Goal: Task Accomplishment & Management: Complete application form

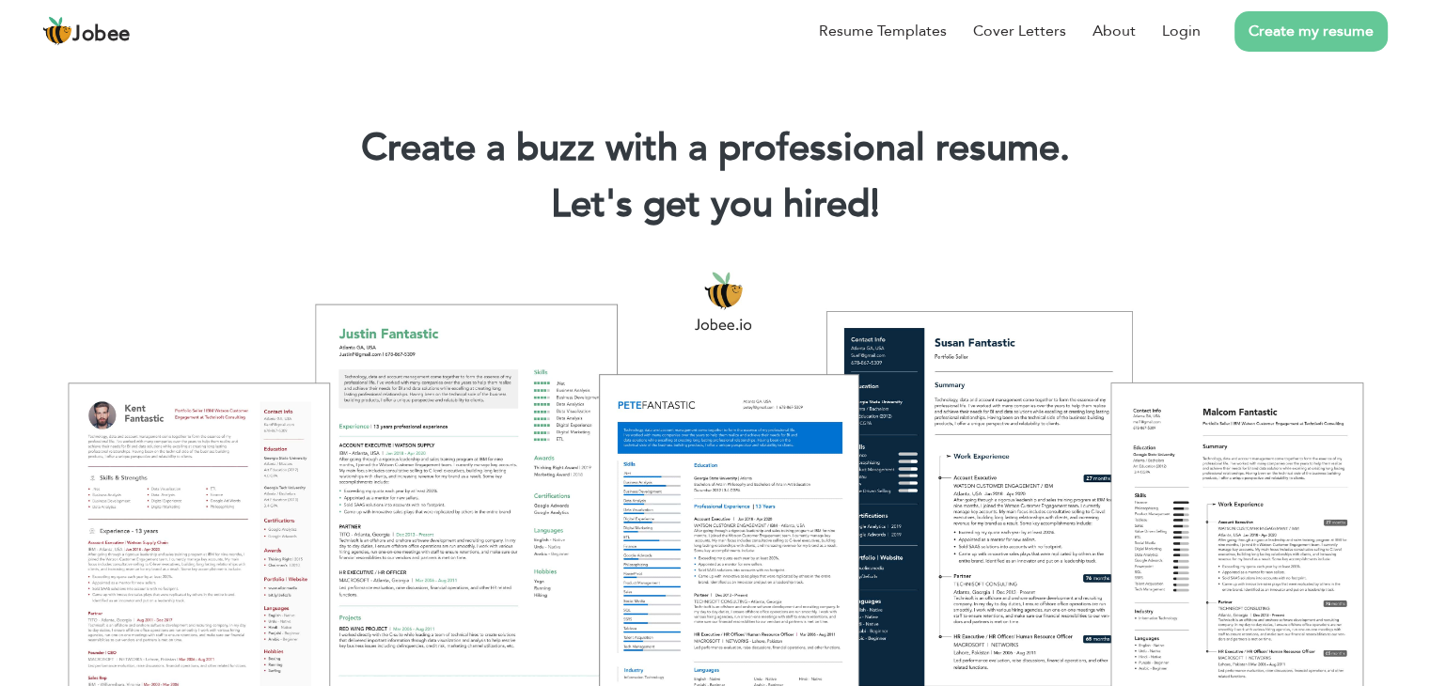
click at [1297, 34] on link "Create my resume" at bounding box center [1310, 31] width 153 height 40
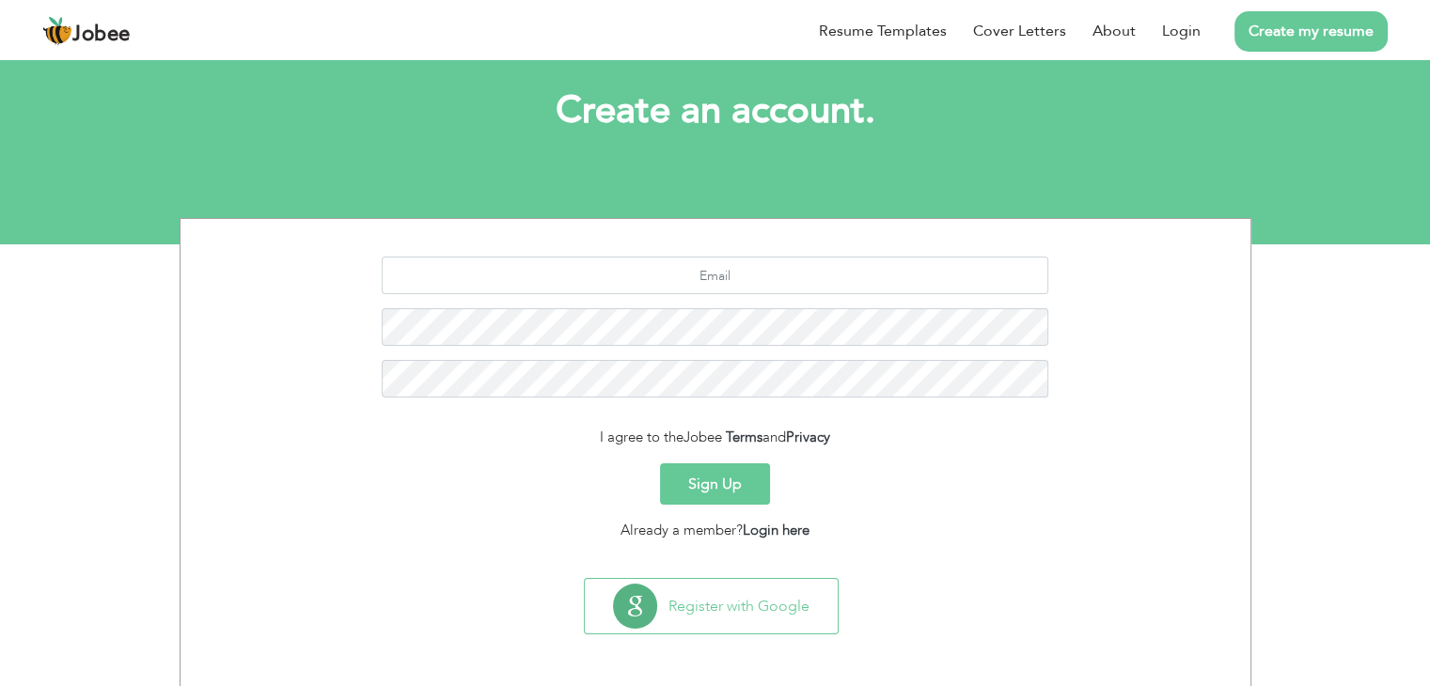
scroll to position [94, 0]
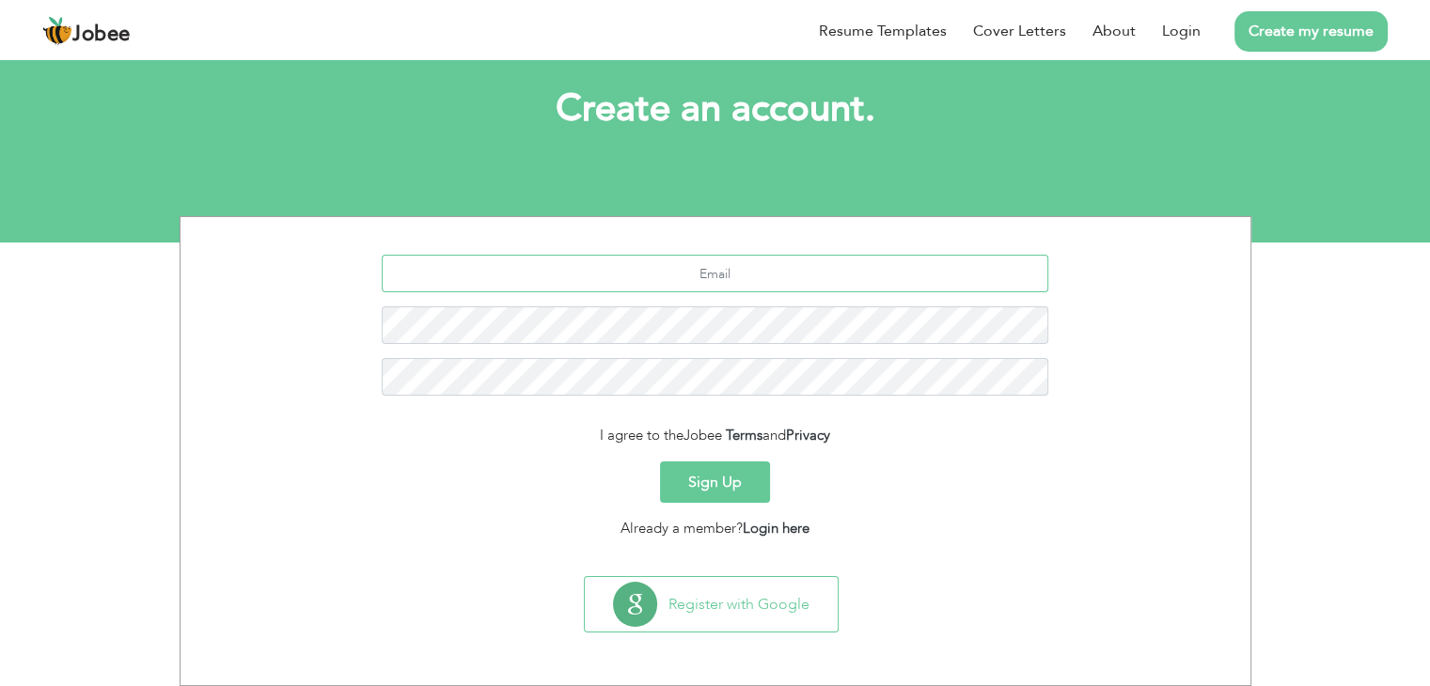
click at [713, 287] on input "text" at bounding box center [715, 274] width 667 height 38
click at [692, 283] on input "text" at bounding box center [715, 274] width 667 height 38
click at [1027, 111] on h1 "Create an account." at bounding box center [715, 109] width 1015 height 49
click at [727, 274] on input "text" at bounding box center [715, 274] width 667 height 38
paste input "usmaniservices.com@gmail.com"
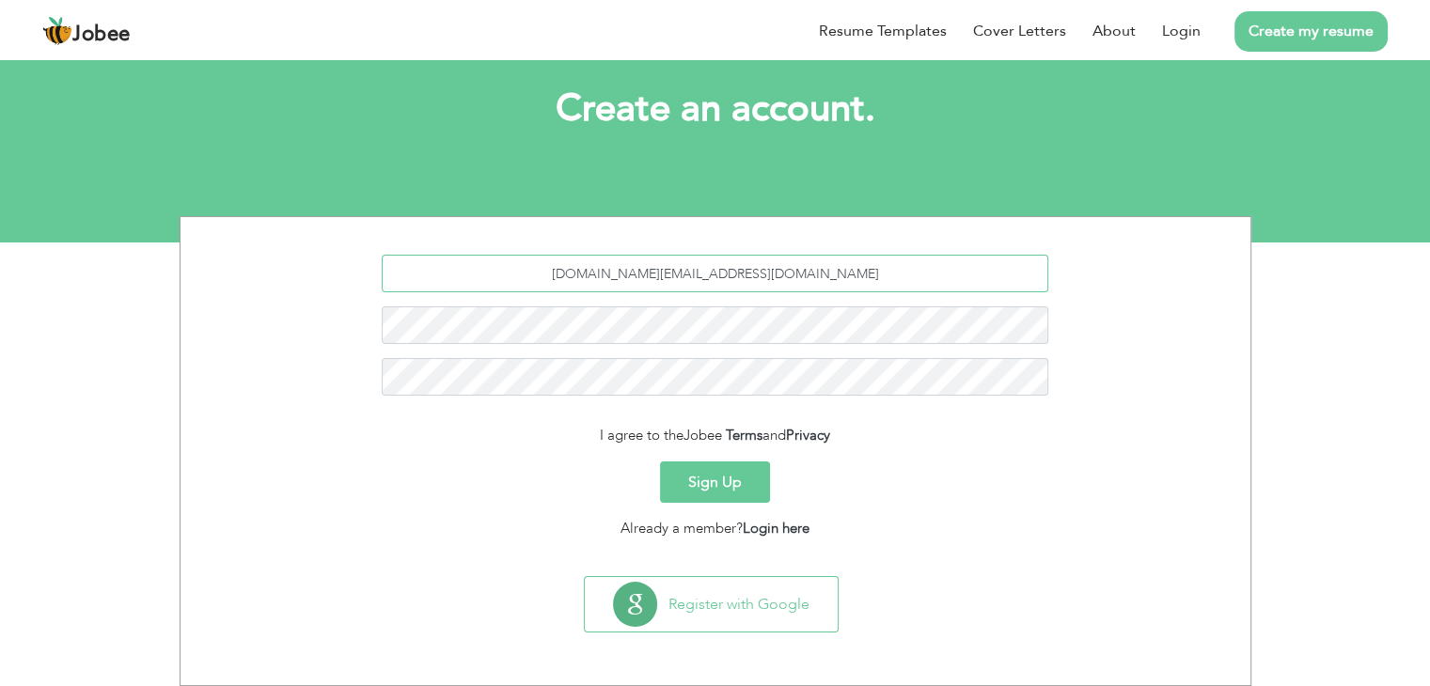
type input "usmaniservices.com@gmail.com"
click at [660, 462] on button "Sign Up" at bounding box center [715, 482] width 110 height 41
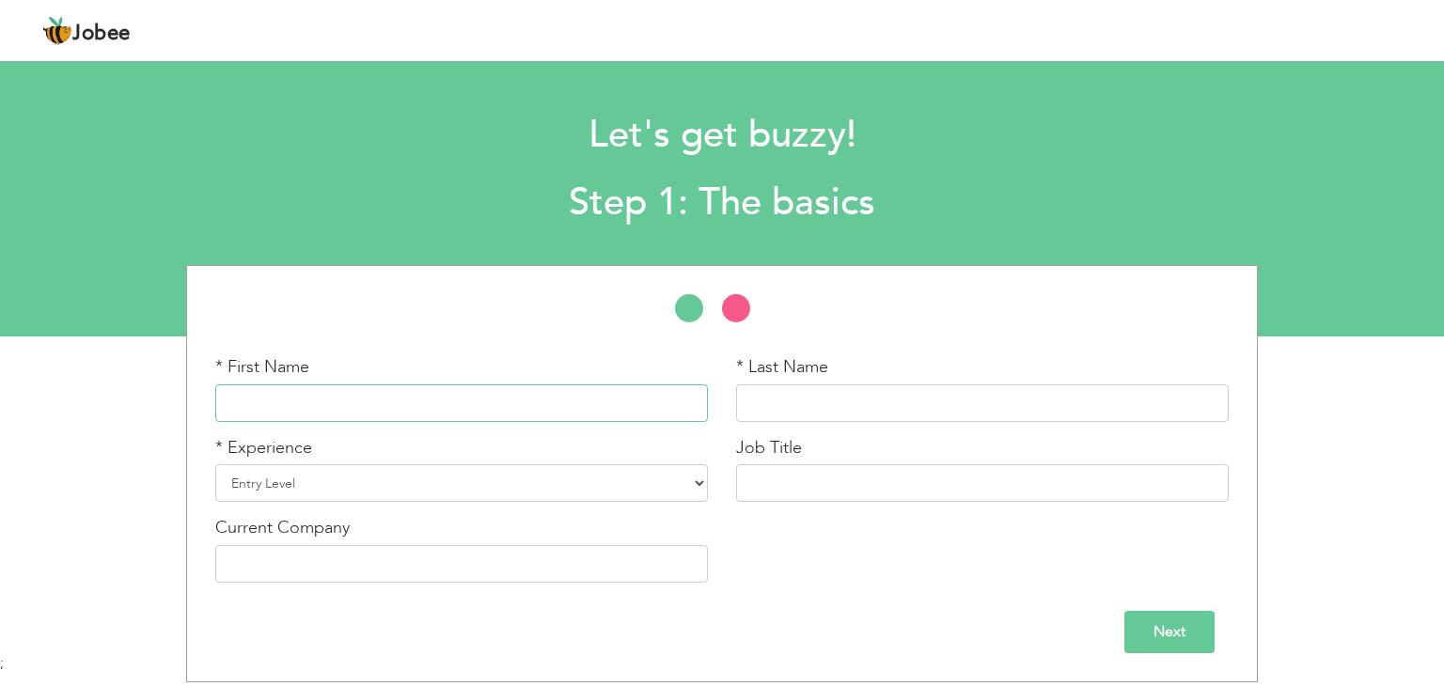
click at [419, 389] on input "text" at bounding box center [461, 403] width 493 height 38
type input "M"
type input "M.Usman"
type input "Ghani"
select select "4"
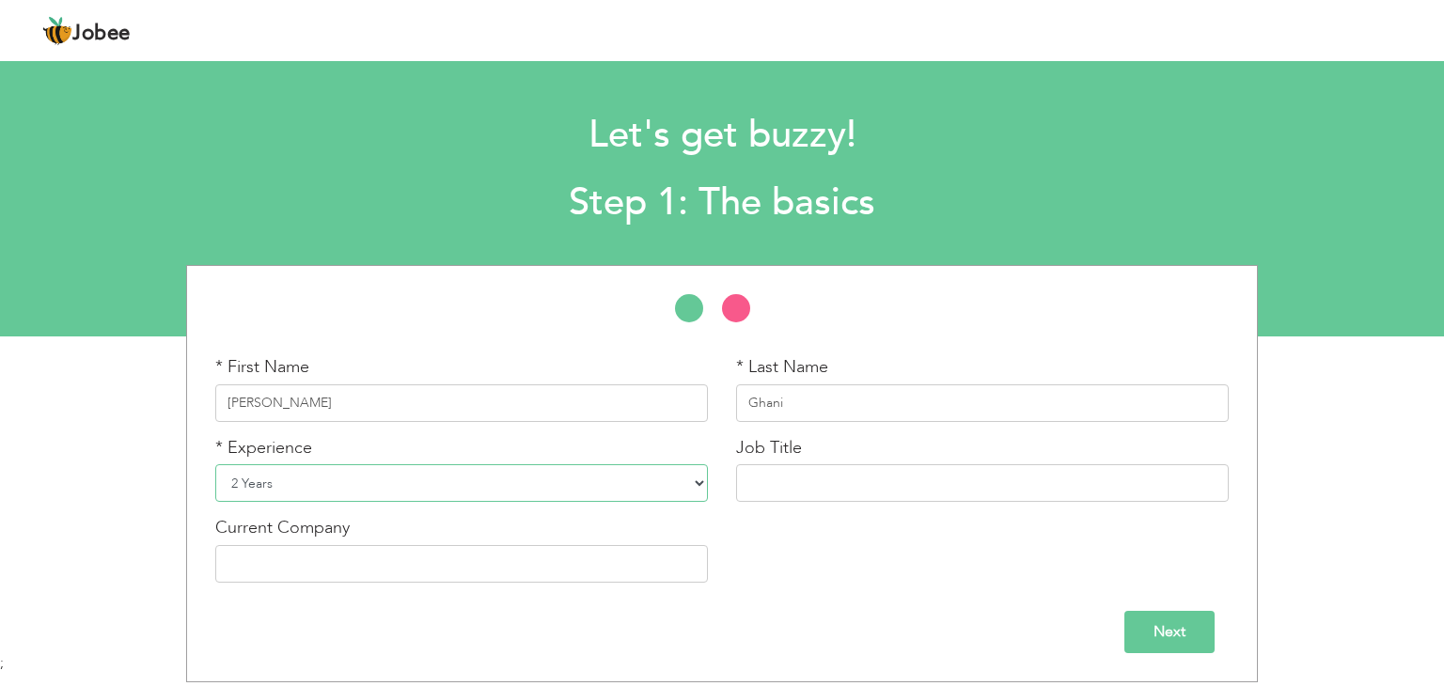
click at [215, 464] on select "Entry Level Less than 1 Year 1 Year 2 Years 3 Years 4 Years 5 Years 6 Years 7 Y…" at bounding box center [461, 483] width 493 height 38
type input "SEO Expert"
type input "Quick Business Help"
click at [478, 574] on input "Cheyrl's" at bounding box center [461, 564] width 493 height 38
type input "Quick Business Help"
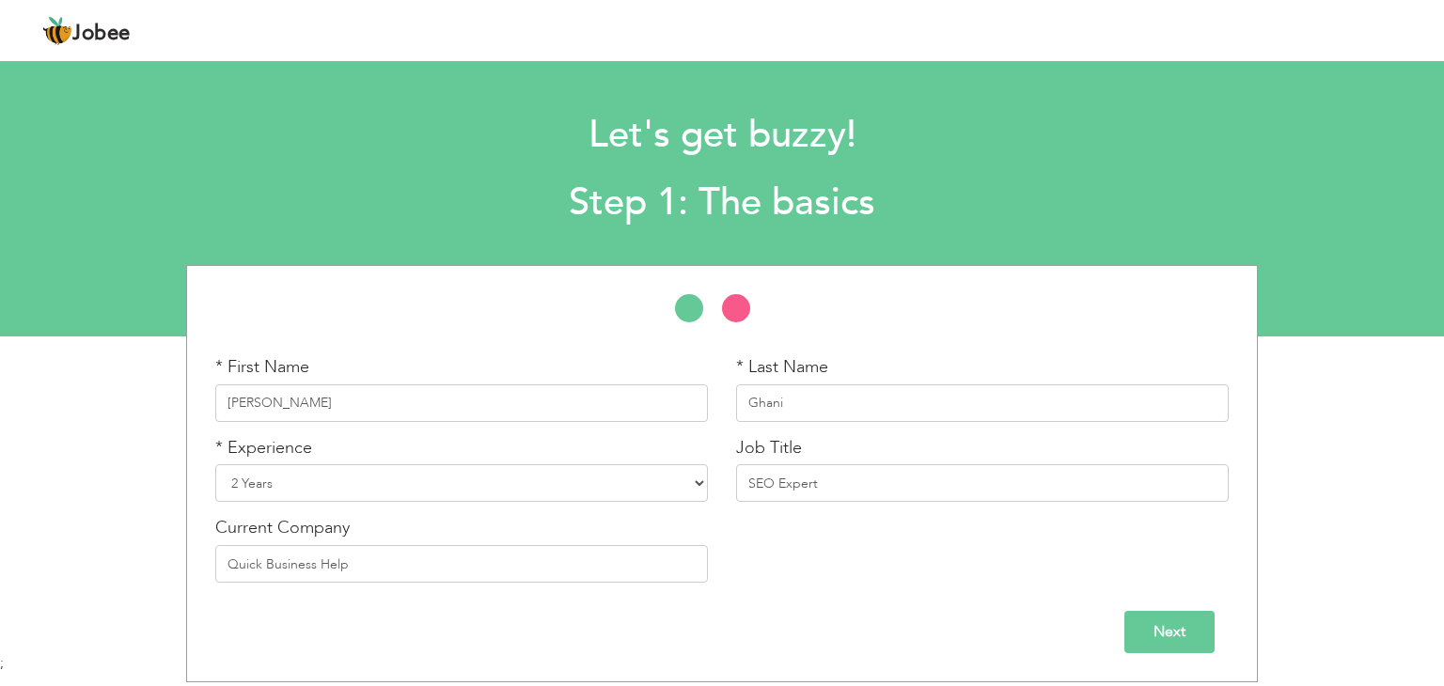
click at [1181, 633] on input "Next" at bounding box center [1169, 632] width 90 height 42
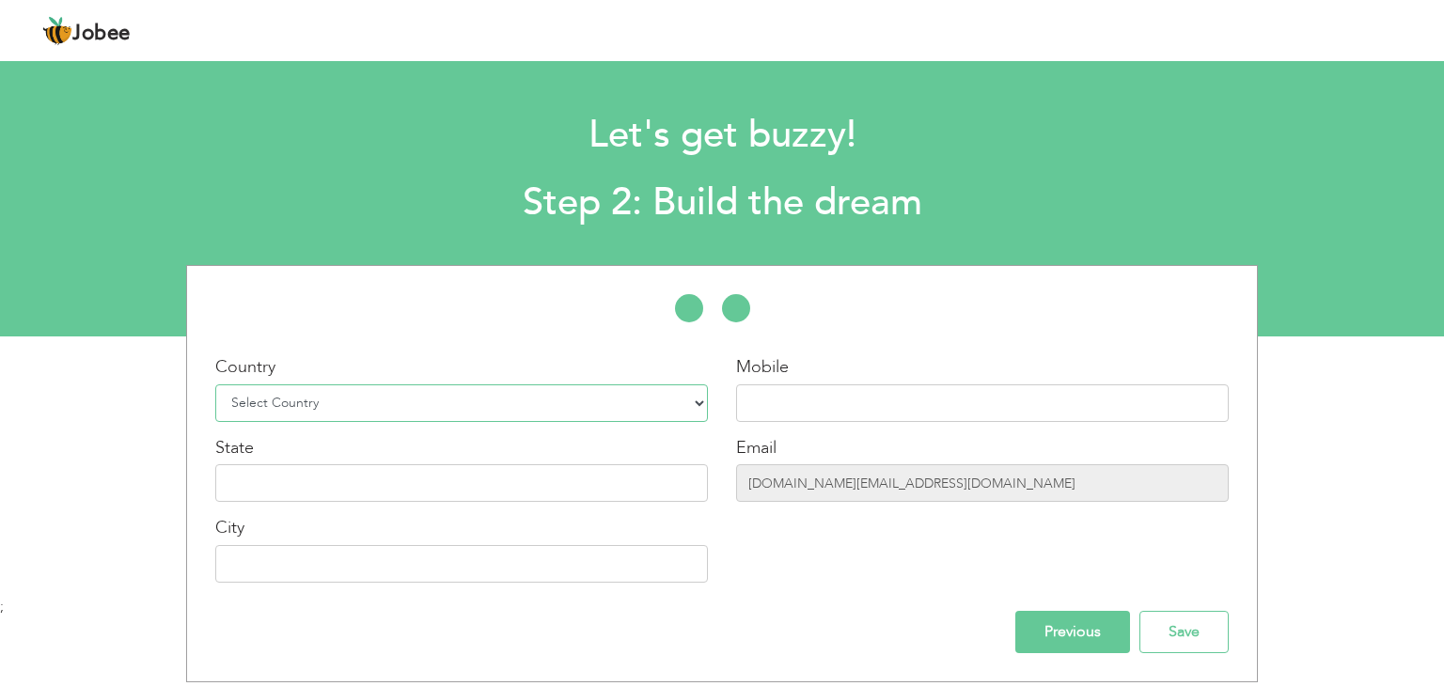
click at [463, 408] on select "Select Country Afghanistan Albania Algeria American Samoa Andorra Angola Anguil…" at bounding box center [461, 403] width 493 height 38
select select "166"
click at [215, 384] on select "Select Country Afghanistan Albania Algeria American Samoa Andorra Angola Anguil…" at bounding box center [461, 403] width 493 height 38
click at [810, 417] on input "text" at bounding box center [982, 403] width 493 height 38
type input "03099991327"
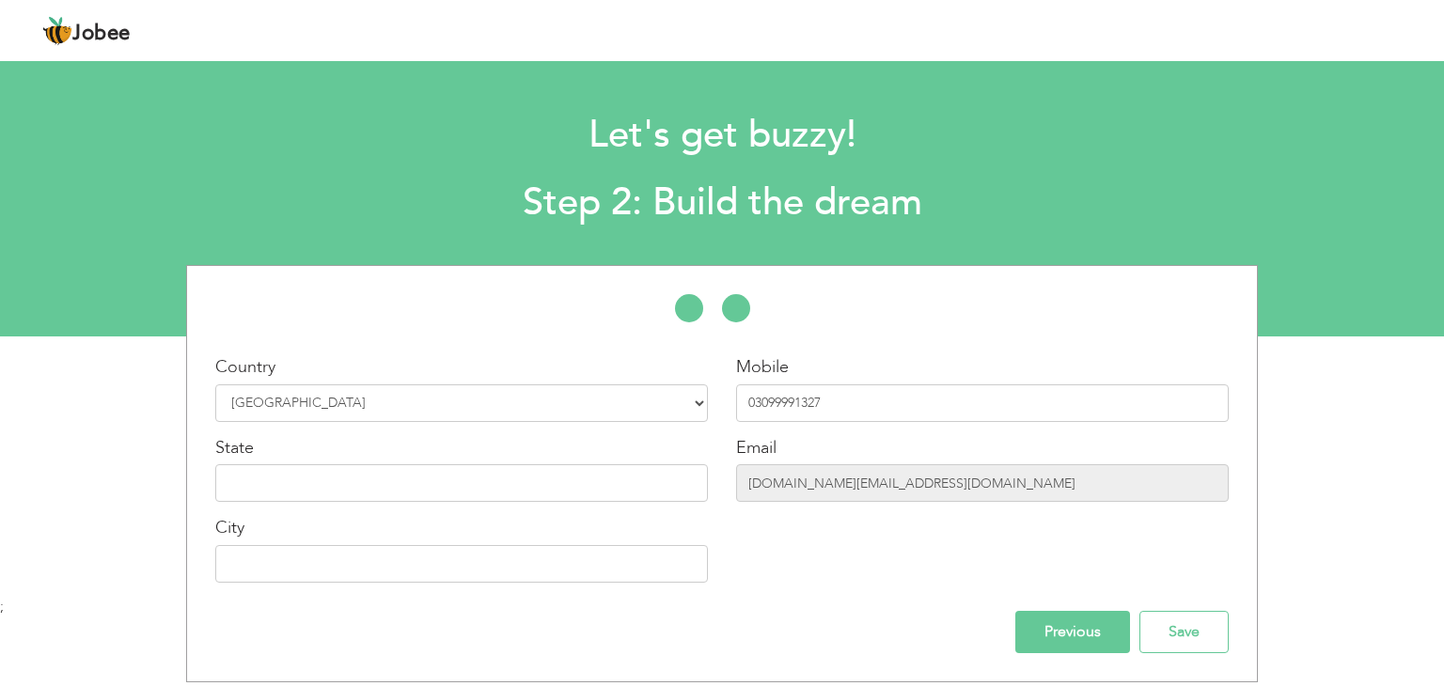
click at [463, 513] on div "Country Select Country Afghanistan Albania Algeria American Samoa Andorra Angol…" at bounding box center [461, 476] width 521 height 242
click at [459, 482] on input "text" at bounding box center [461, 483] width 493 height 38
type input "Pakistan"
type input "Lahore"
click at [396, 487] on input "Pakistan" at bounding box center [461, 483] width 493 height 38
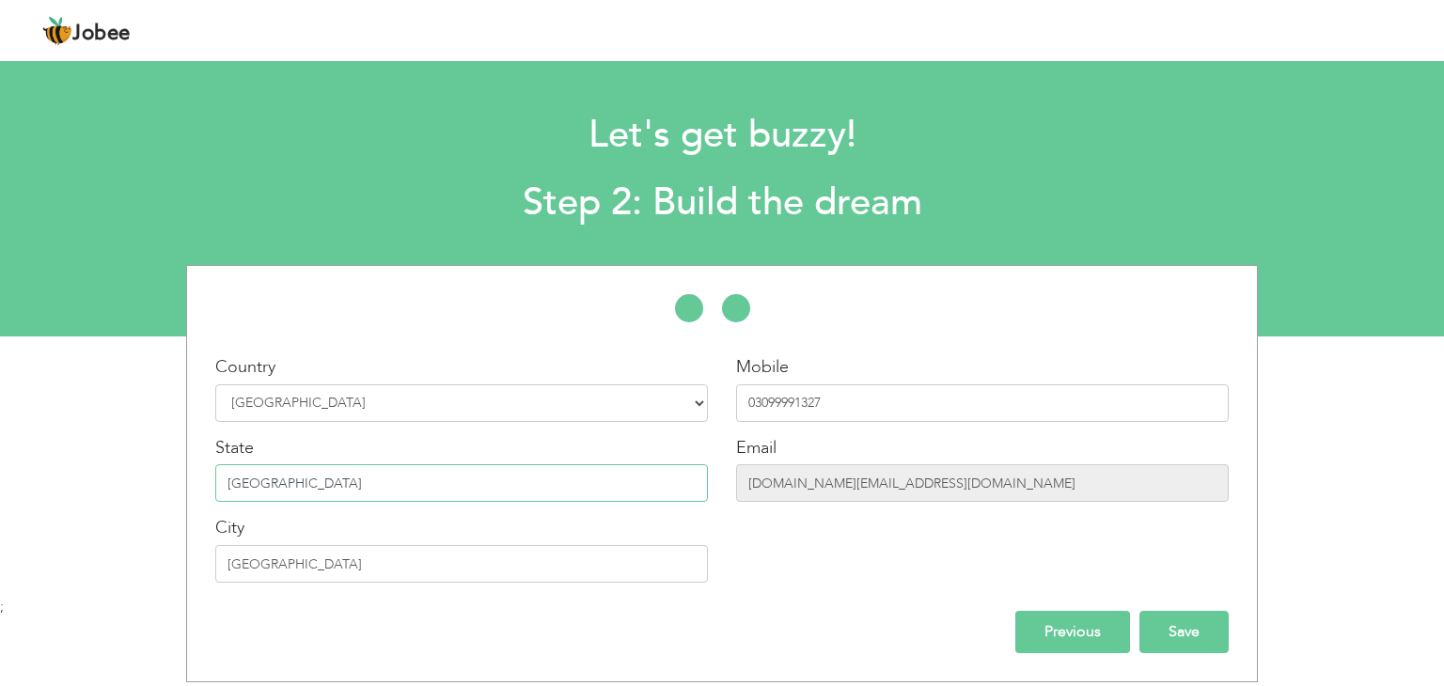
type input "Punjab"
click at [1197, 636] on input "Save" at bounding box center [1183, 632] width 89 height 42
